Goal: Use online tool/utility: Utilize a website feature to perform a specific function

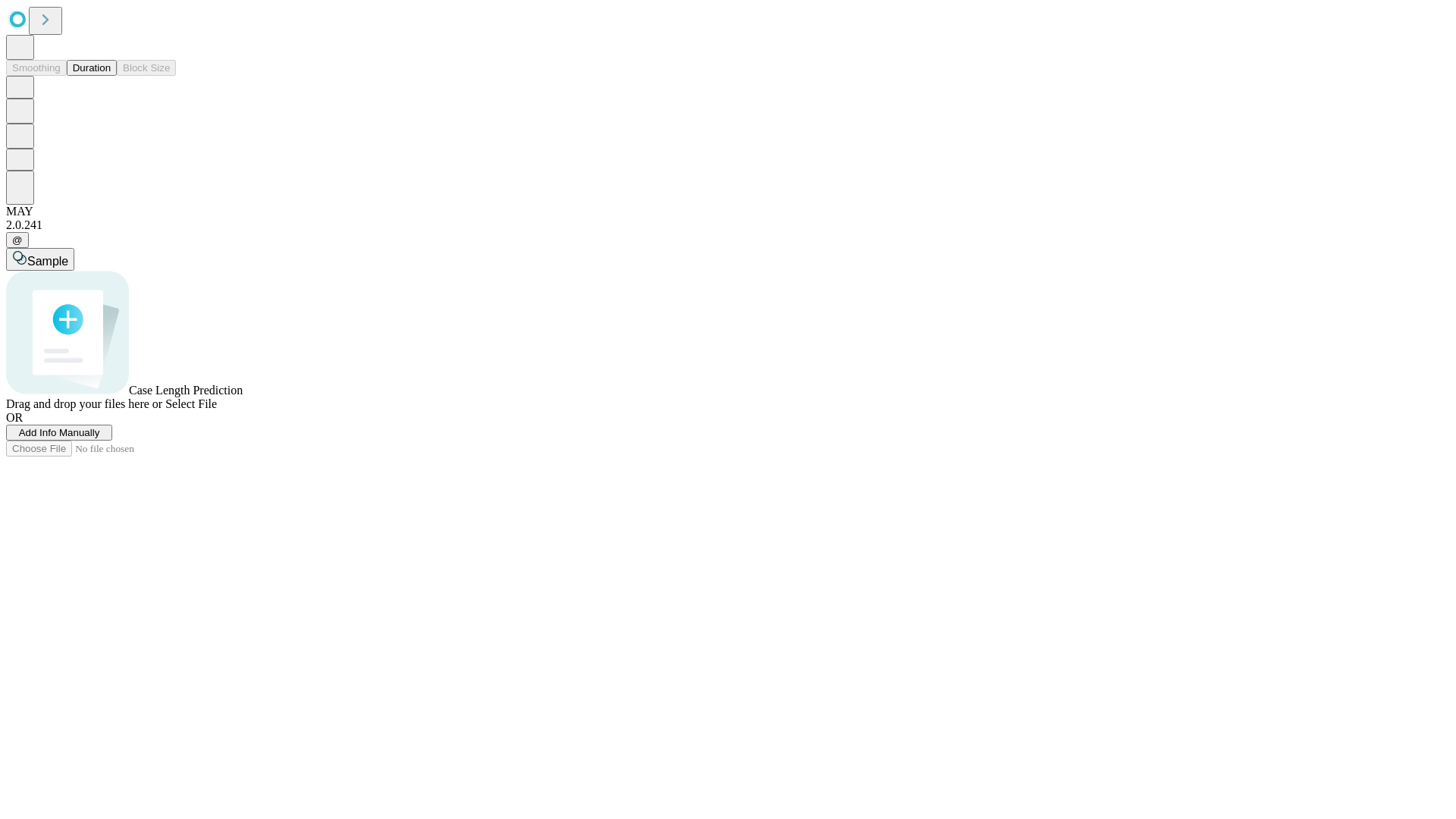
click at [100, 438] on span "Add Info Manually" at bounding box center [59, 432] width 81 height 11
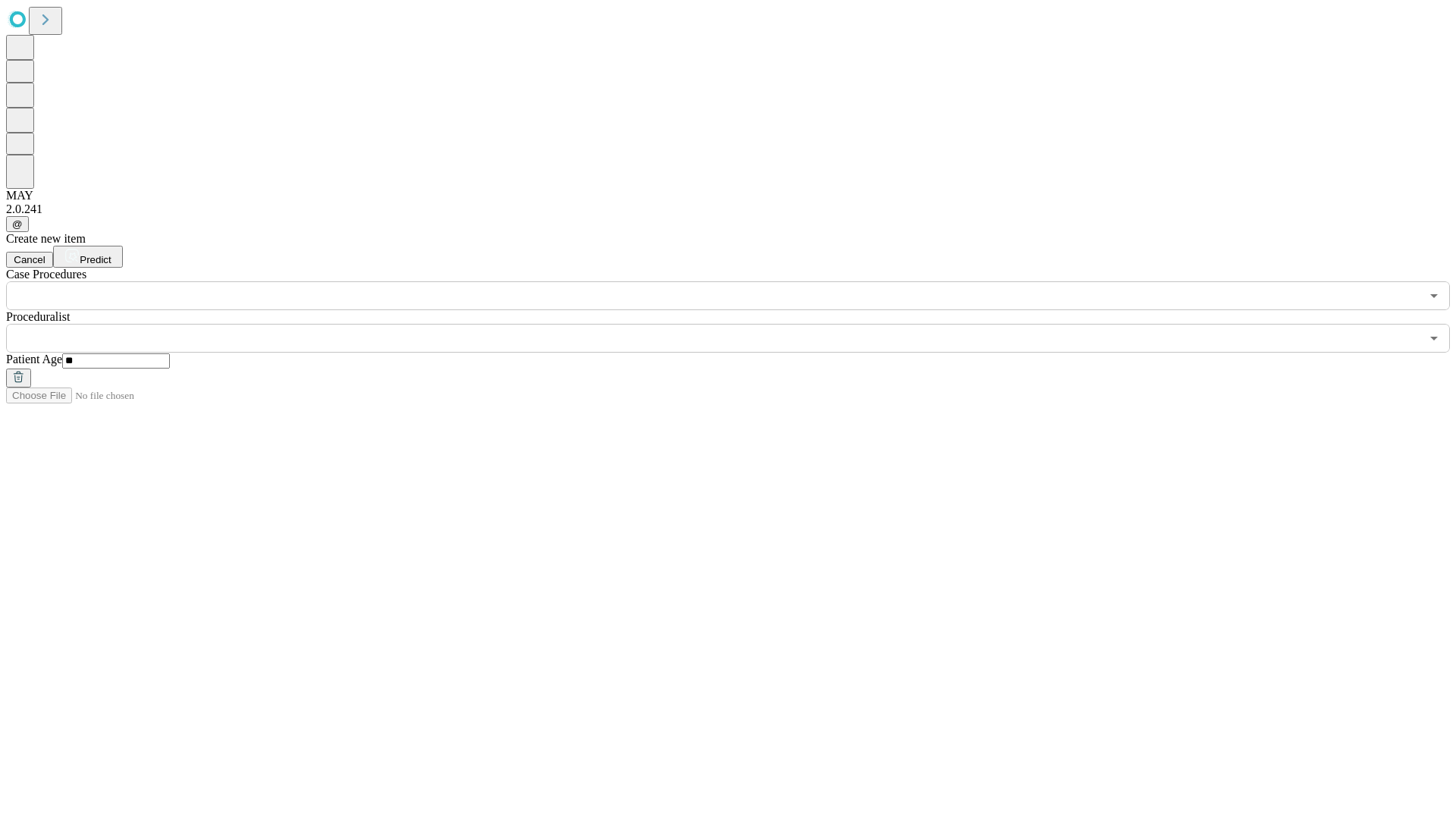
type input "**"
click at [739, 324] on input "text" at bounding box center [713, 338] width 1414 height 29
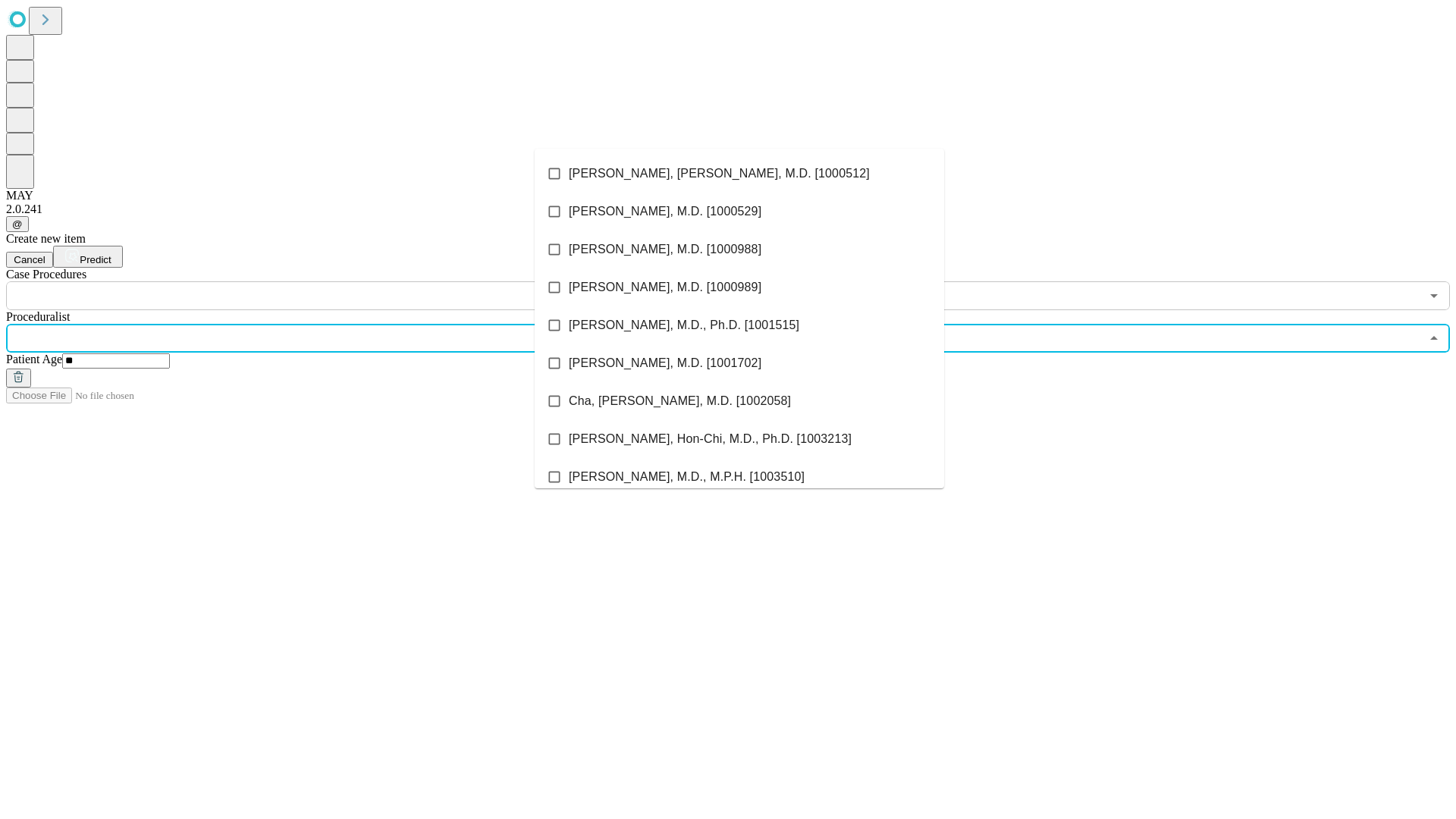
click at [740, 173] on li "[PERSON_NAME], [PERSON_NAME], M.D. [1000512]" at bounding box center [740, 173] width 410 height 38
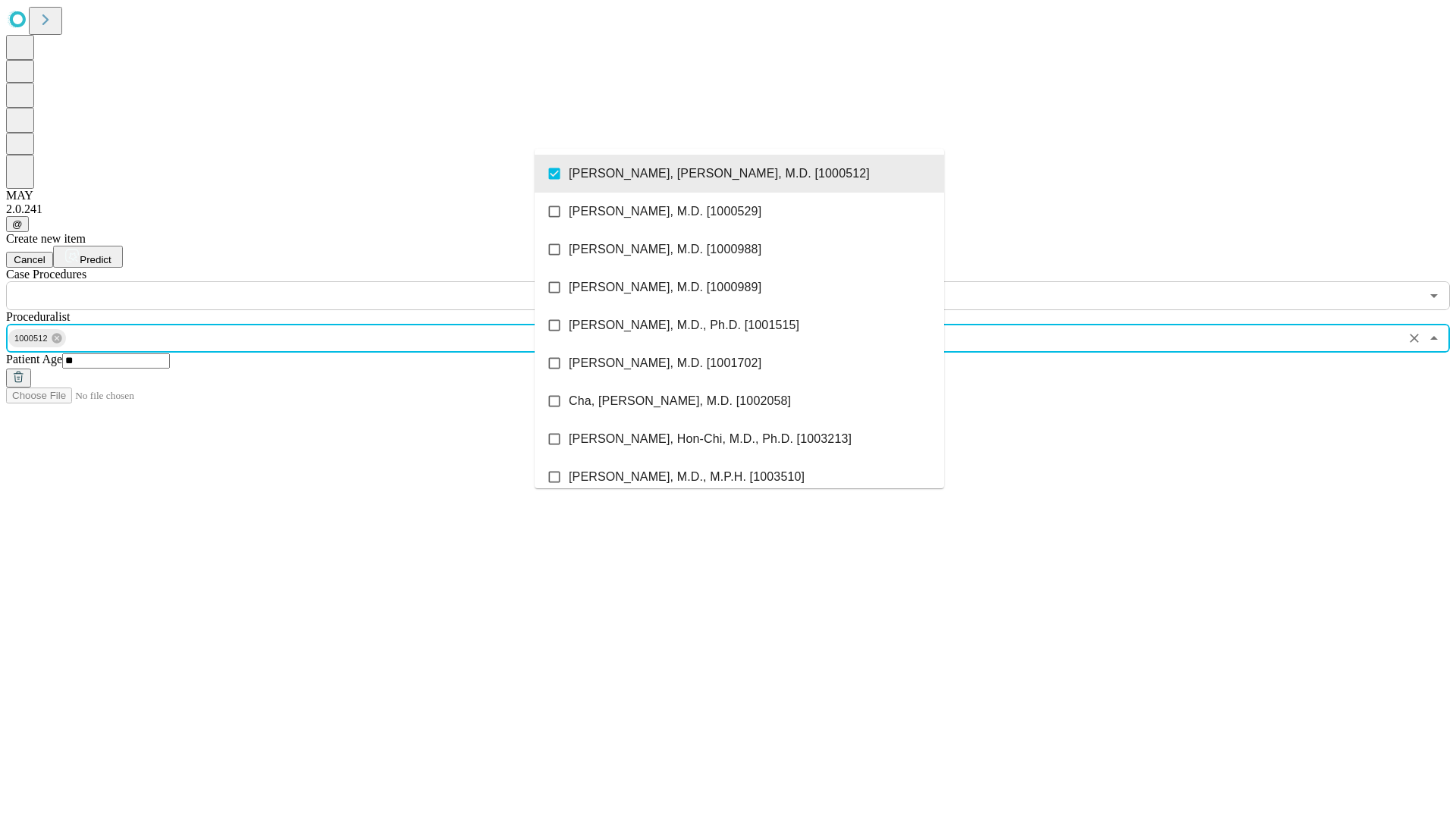
click at [319, 282] on input "text" at bounding box center [713, 296] width 1414 height 29
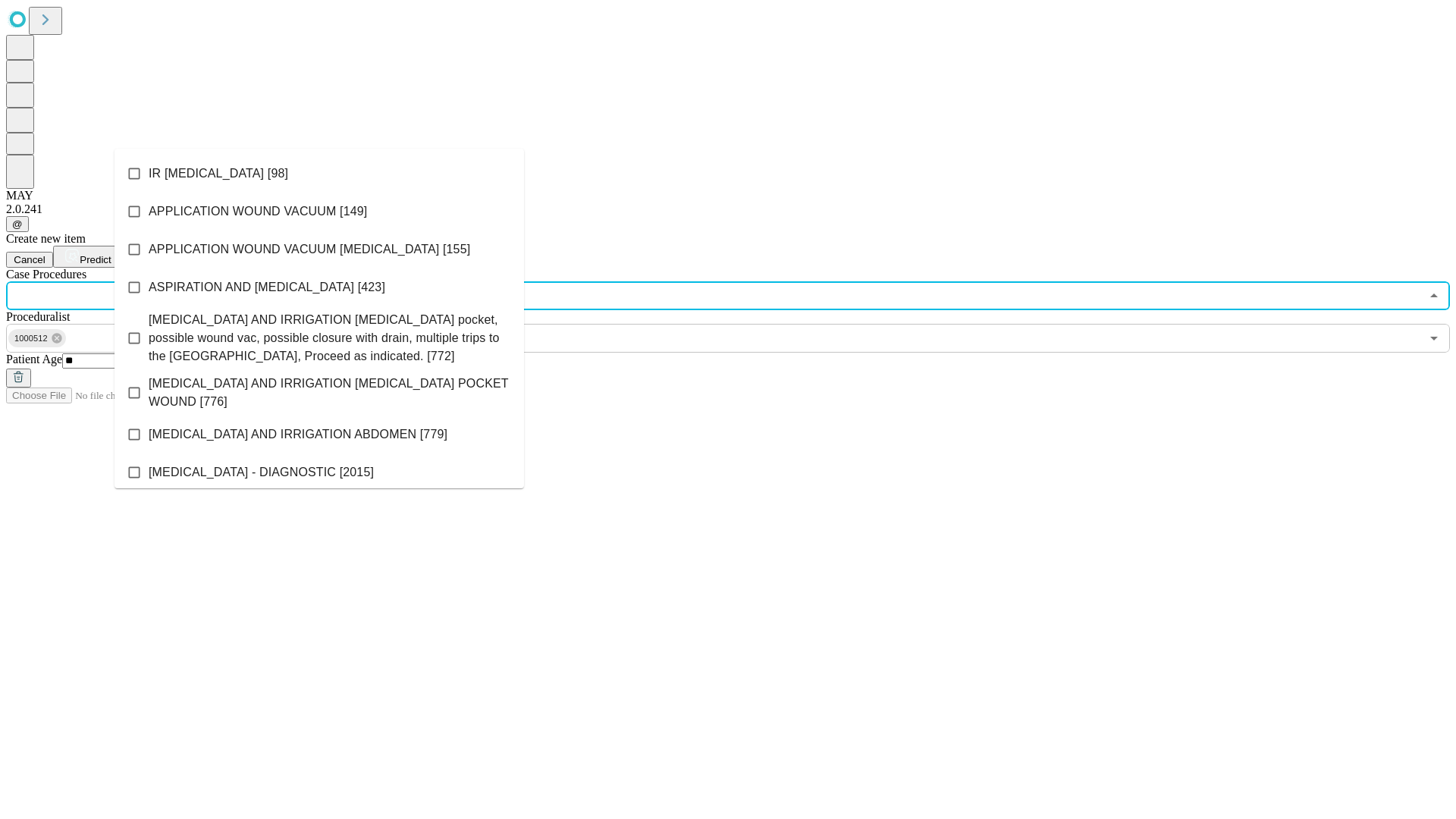
click at [319, 173] on li "IR [MEDICAL_DATA] [98]" at bounding box center [319, 173] width 410 height 38
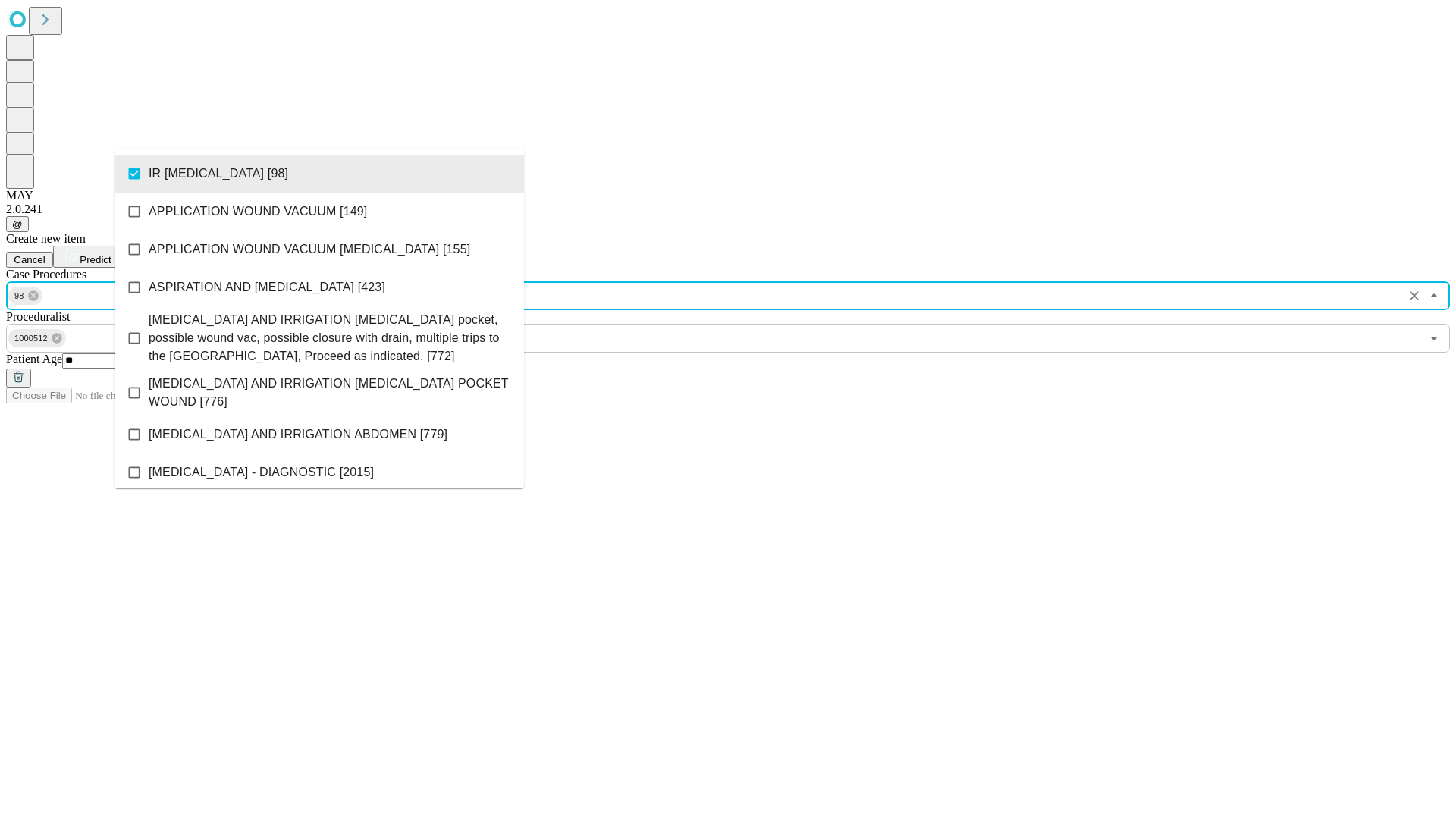
click at [111, 254] on span "Predict" at bounding box center [95, 260] width 31 height 11
